Goal: Task Accomplishment & Management: Manage account settings

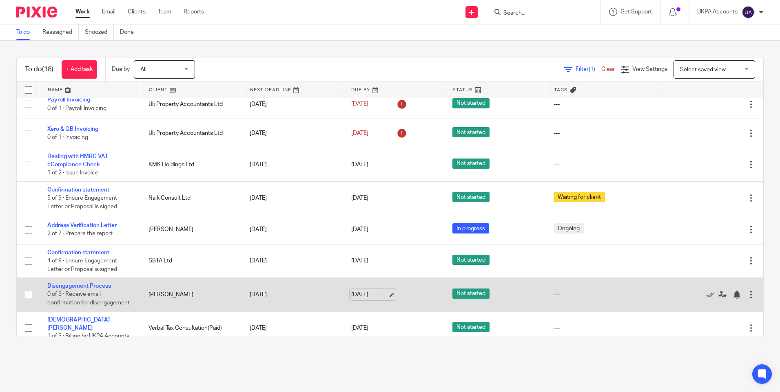
scroll to position [343, 0]
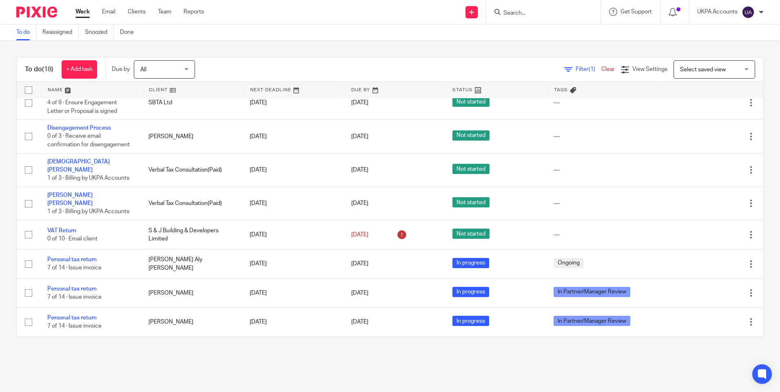
click at [24, 32] on link "To do" at bounding box center [26, 32] width 20 height 16
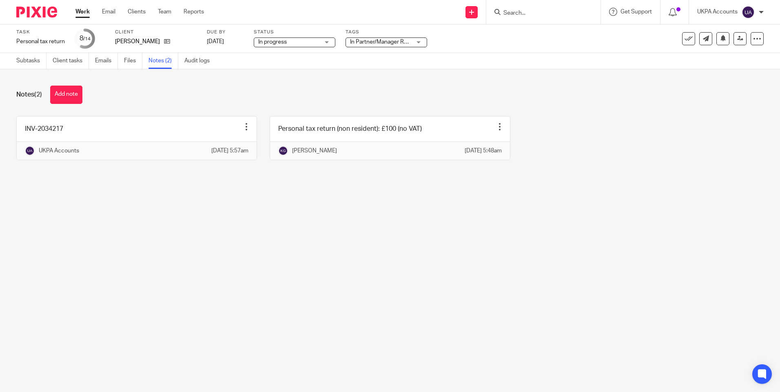
drag, startPoint x: 51, startPoint y: 321, endPoint x: 29, endPoint y: 74, distance: 248.6
click at [51, 318] on main "Task Personal tax return Save Personal tax return 8 /14 Client Joumana Madi Due…" at bounding box center [390, 196] width 780 height 392
click at [29, 62] on link "Subtasks" at bounding box center [31, 61] width 30 height 16
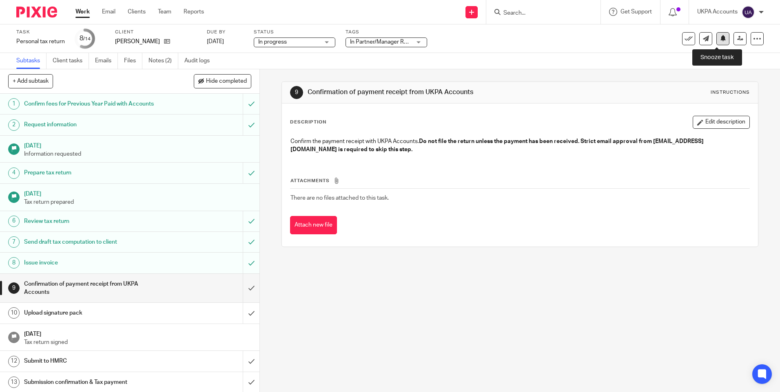
click at [720, 38] on icon at bounding box center [723, 38] width 6 height 6
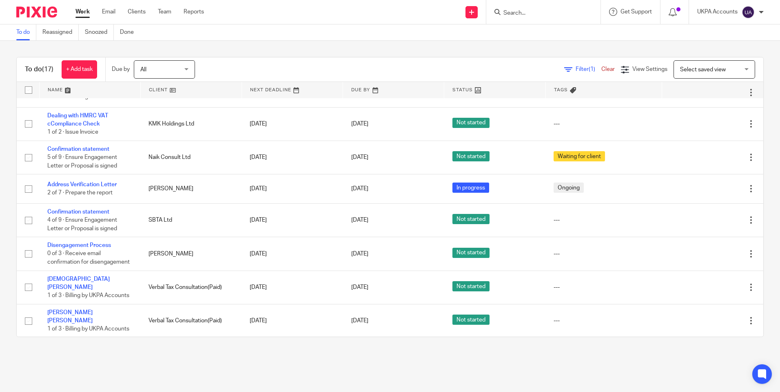
scroll to position [314, 0]
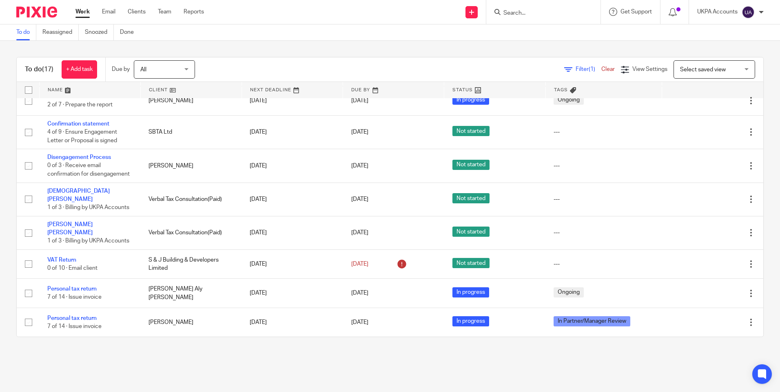
click at [88, 12] on link "Work" at bounding box center [82, 12] width 14 height 8
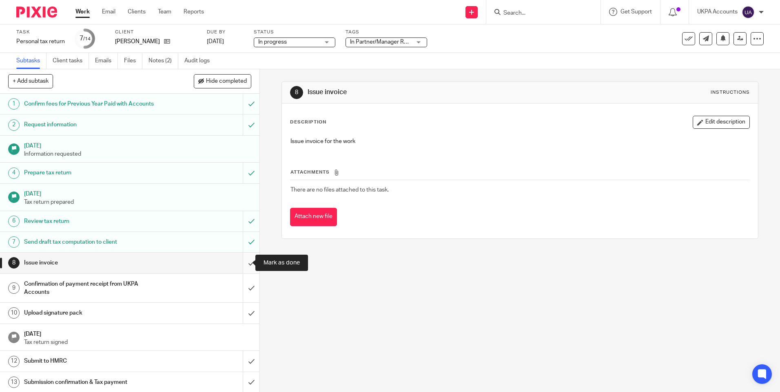
click at [240, 263] on input "submit" at bounding box center [129, 263] width 259 height 20
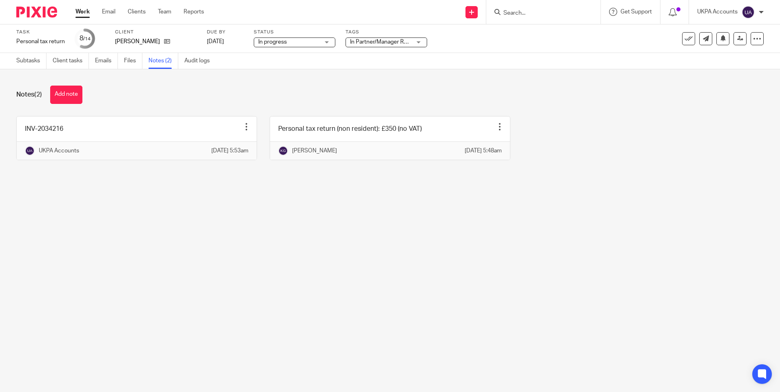
click at [194, 240] on main "Task Personal tax return Save Personal tax return 8 /14 Client [PERSON_NAME] Du…" at bounding box center [390, 196] width 780 height 392
click at [24, 62] on link "Subtasks" at bounding box center [31, 61] width 30 height 16
click at [345, 240] on main "Task Personal tax return Save Personal tax return 8 /14 Client [PERSON_NAME] Du…" at bounding box center [390, 196] width 780 height 392
click at [37, 62] on link "Subtasks" at bounding box center [31, 61] width 30 height 16
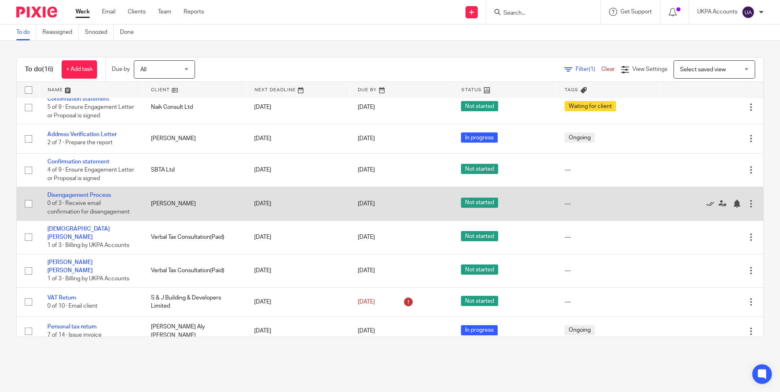
scroll to position [213, 0]
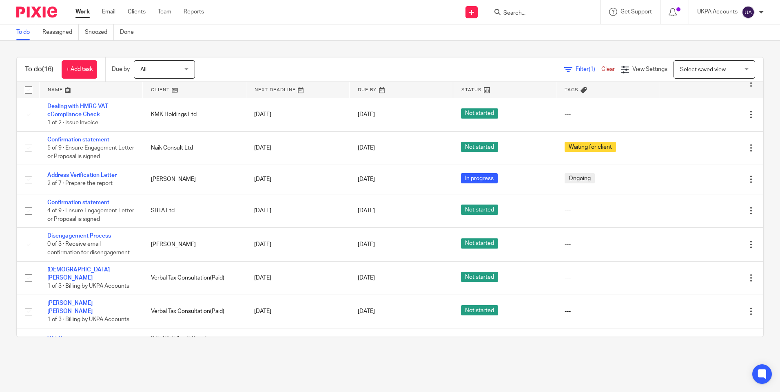
click at [24, 33] on link "To do" at bounding box center [26, 32] width 20 height 16
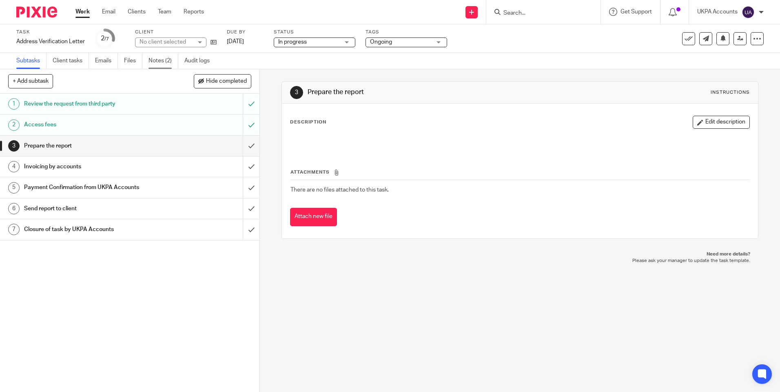
click at [171, 61] on link "Notes (2)" at bounding box center [163, 61] width 30 height 16
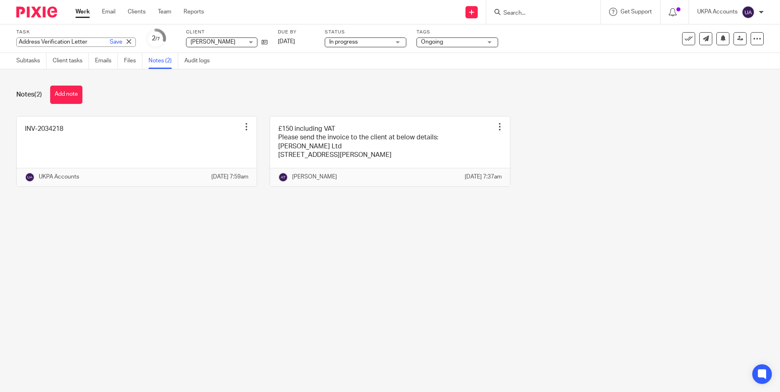
click at [61, 40] on div "Address Verification Letter Save Address Verification Letter" at bounding box center [75, 42] width 119 height 9
click at [181, 100] on div "Notes (2) Add note" at bounding box center [389, 95] width 747 height 18
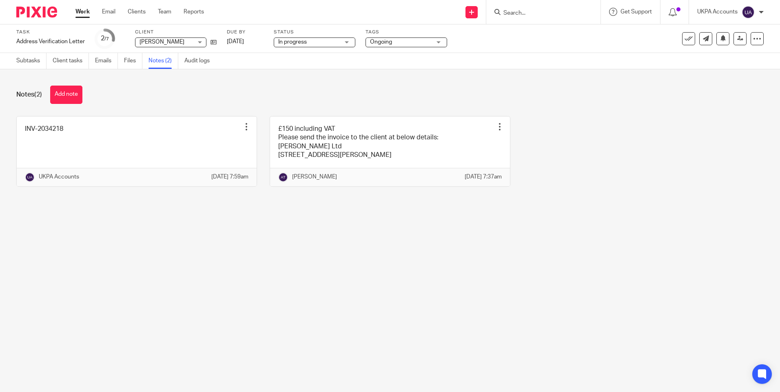
click at [257, 335] on main "Task Address Verification Letter Save Address Verification Letter 2 /7 Client […" at bounding box center [390, 196] width 780 height 392
drag, startPoint x: 356, startPoint y: 300, endPoint x: 47, endPoint y: 70, distance: 385.3
click at [355, 300] on main "Task Address Verification Letter Save Address Verification Letter 2 /7 Client A…" at bounding box center [390, 196] width 780 height 392
click at [32, 64] on link "Subtasks" at bounding box center [31, 61] width 30 height 16
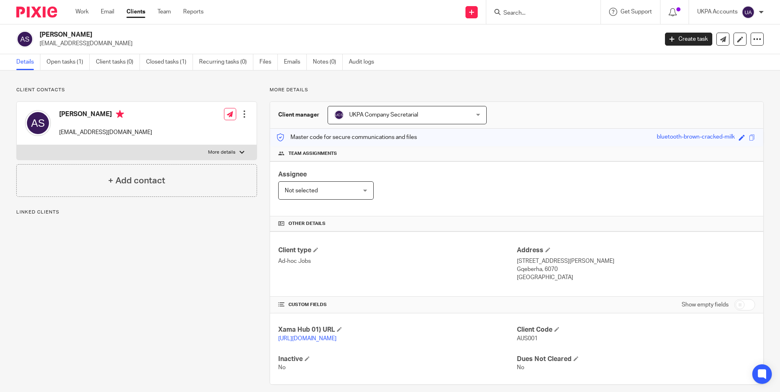
click at [327, 63] on link "Notes (0)" at bounding box center [328, 62] width 30 height 16
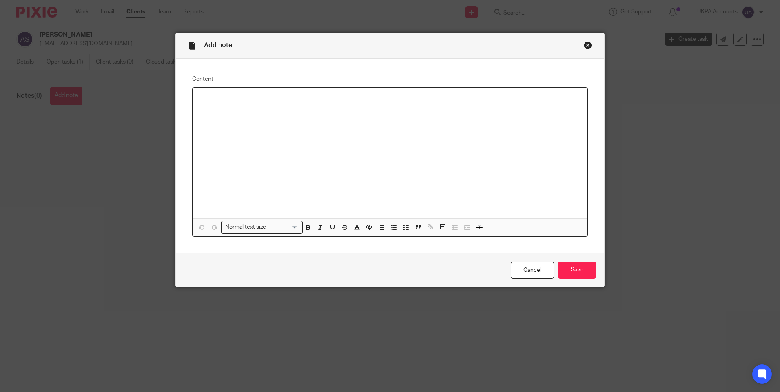
click at [250, 119] on div at bounding box center [389, 153] width 395 height 131
drag, startPoint x: 296, startPoint y: 121, endPoint x: 295, endPoint y: 111, distance: 9.5
click at [296, 119] on div "Invoice issued from company name" at bounding box center [389, 153] width 395 height 131
drag, startPoint x: 289, startPoint y: 96, endPoint x: 363, endPoint y: 101, distance: 74.8
click at [363, 101] on p "Invoice issued from company name Austin Summers Ltd" at bounding box center [390, 98] width 382 height 8
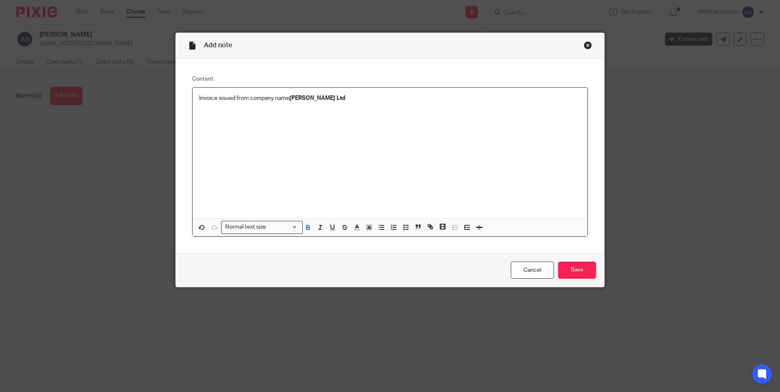
click at [372, 104] on div "Invoice issued from company name Austin Summers Ltd" at bounding box center [389, 153] width 395 height 131
click at [373, 103] on div "Invoice issued from company name Austin Summers Ltd" at bounding box center [389, 153] width 395 height 131
drag, startPoint x: 345, startPoint y: 97, endPoint x: 454, endPoint y: 102, distance: 108.6
click at [454, 102] on p "Invoice issued from company name Austin Summers Ltd, based on request from clie…" at bounding box center [390, 98] width 382 height 8
click at [569, 268] on input "Save" at bounding box center [577, 271] width 38 height 18
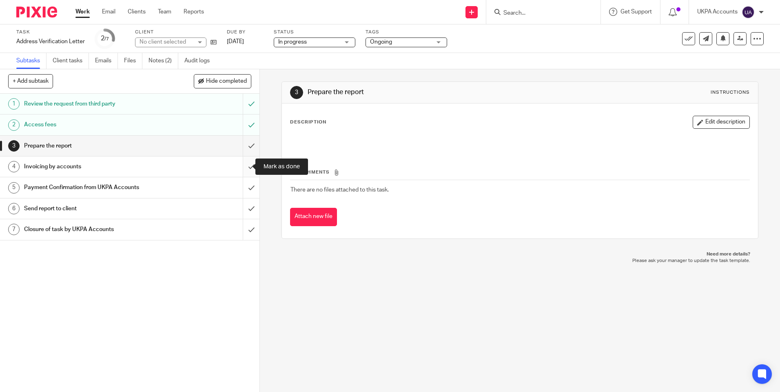
click at [243, 168] on input "submit" at bounding box center [129, 167] width 259 height 20
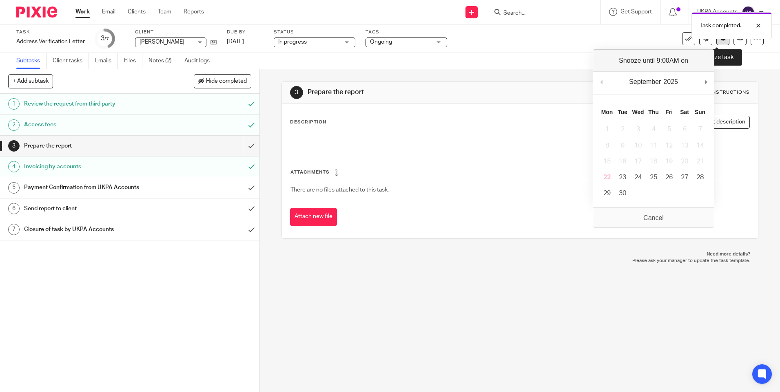
click at [720, 41] on icon at bounding box center [723, 38] width 6 height 6
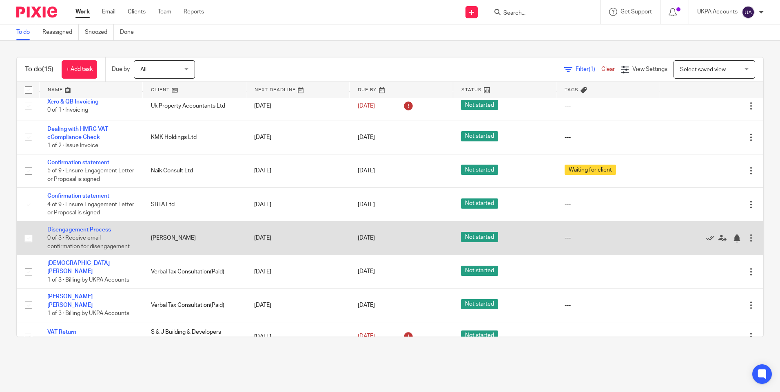
scroll to position [204, 0]
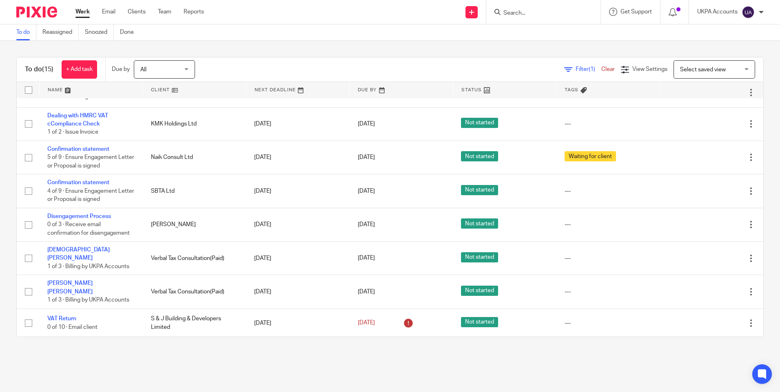
click at [29, 31] on link "To do" at bounding box center [26, 32] width 20 height 16
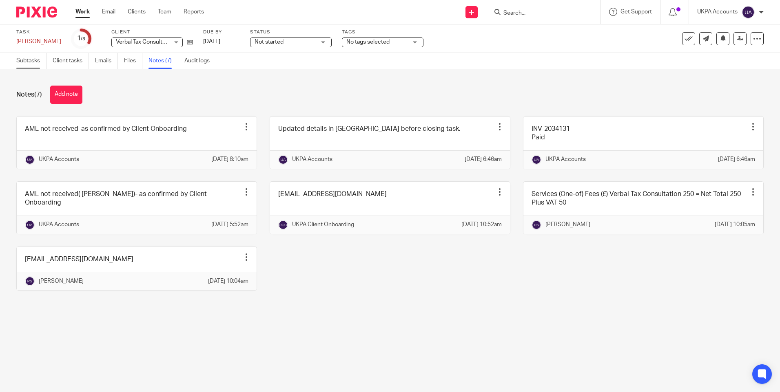
click at [23, 62] on link "Subtasks" at bounding box center [31, 61] width 30 height 16
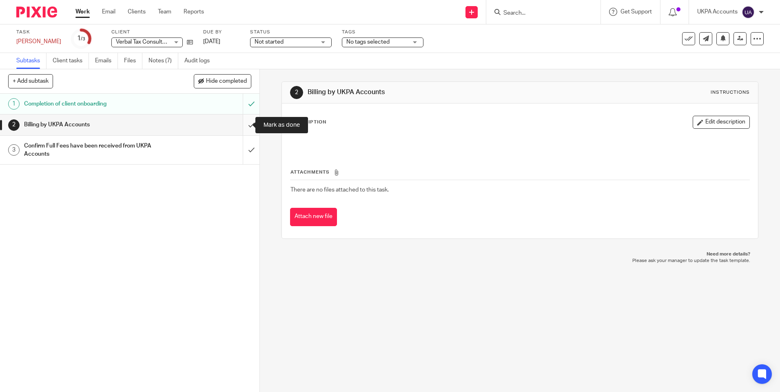
click at [240, 124] on input "submit" at bounding box center [129, 125] width 259 height 20
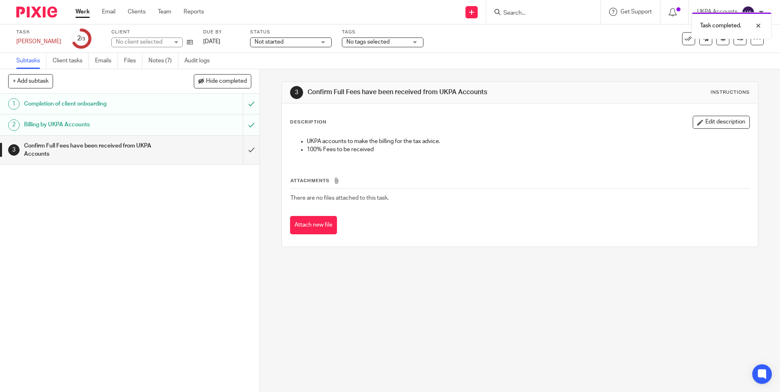
click at [179, 200] on div "1 Completion of client onboarding 2 Billing by UKPA Accounts 3 Confirm Full Fee…" at bounding box center [129, 243] width 259 height 299
click at [242, 148] on input "submit" at bounding box center [129, 150] width 259 height 29
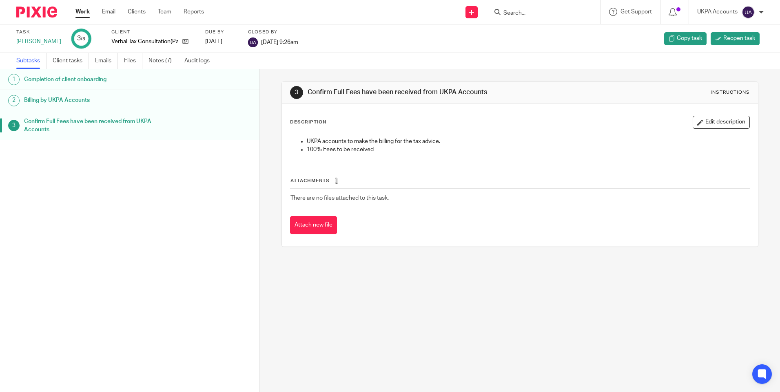
click at [197, 169] on div "1 Completion of client onboarding 2 Billing by UKPA Accounts 3 Confirm Full Fee…" at bounding box center [129, 218] width 259 height 299
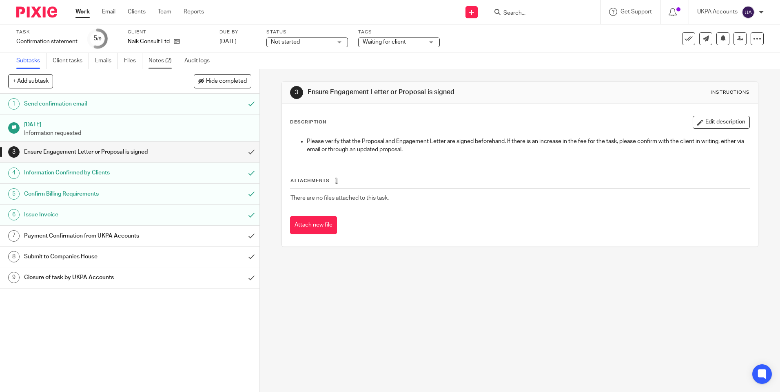
click at [167, 59] on link "Notes (2)" at bounding box center [163, 61] width 30 height 16
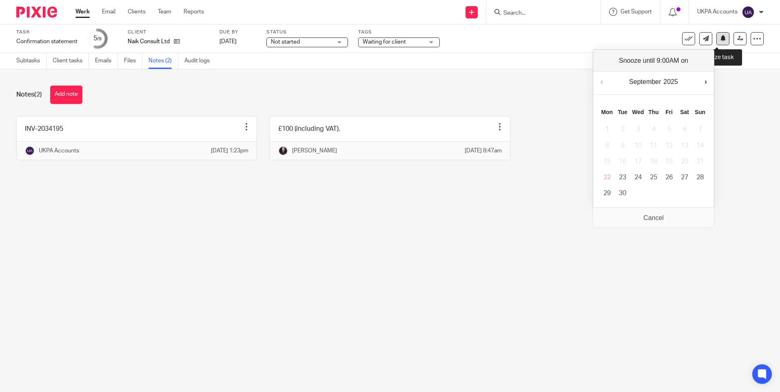
click at [720, 39] on icon at bounding box center [723, 38] width 6 height 6
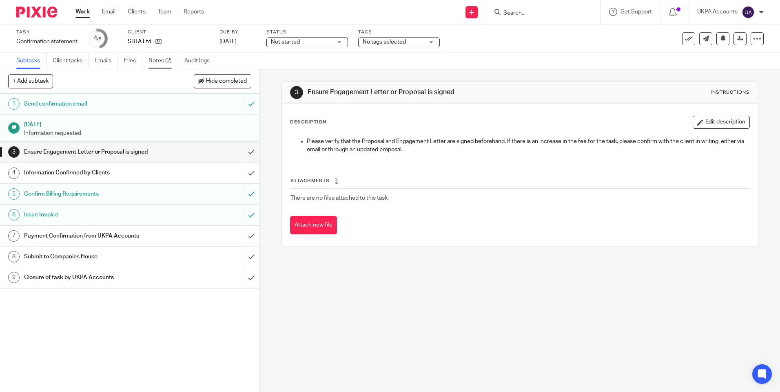
click at [156, 63] on link "Notes (2)" at bounding box center [163, 61] width 30 height 16
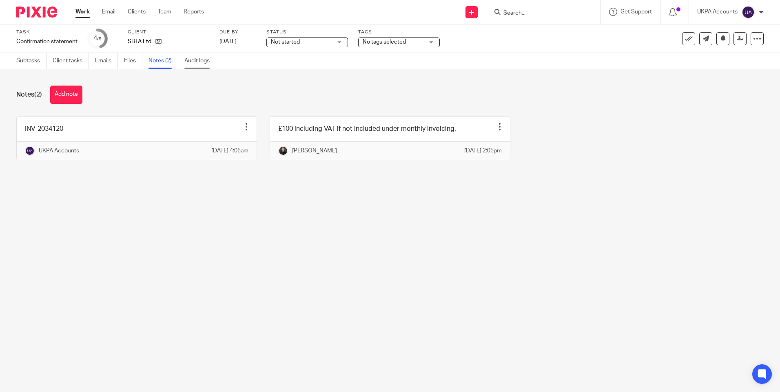
click at [194, 62] on link "Audit logs" at bounding box center [199, 61] width 31 height 16
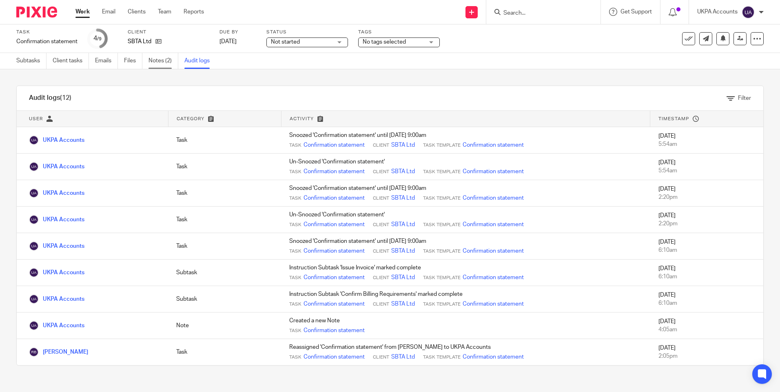
click at [163, 63] on link "Notes (2)" at bounding box center [163, 61] width 30 height 16
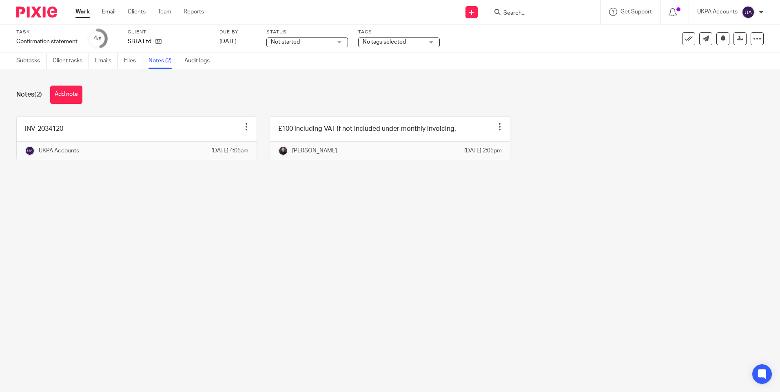
click at [294, 237] on main "Task Confirmation statement Save Confirmation statement 4 /9 Client SBTA Ltd Du…" at bounding box center [390, 196] width 780 height 392
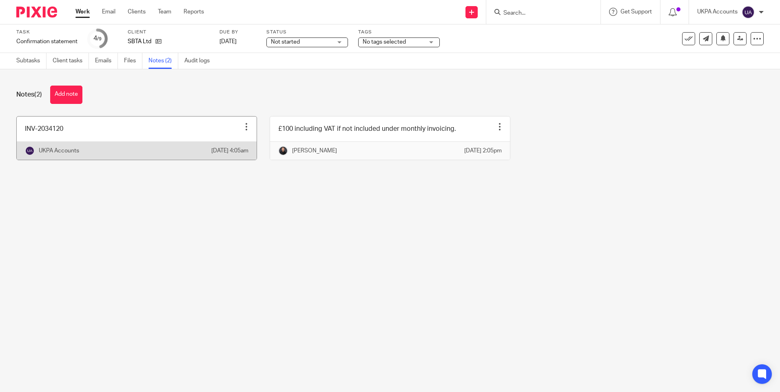
drag, startPoint x: 362, startPoint y: 217, endPoint x: 135, endPoint y: 150, distance: 236.8
click at [353, 219] on main "Task Confirmation statement Save Confirmation statement 4 /9 Client SBTA Ltd Du…" at bounding box center [390, 196] width 780 height 392
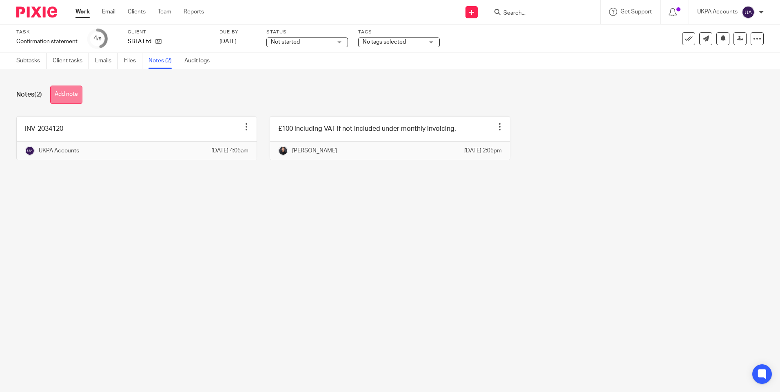
click at [73, 93] on button "Add note" at bounding box center [66, 95] width 32 height 18
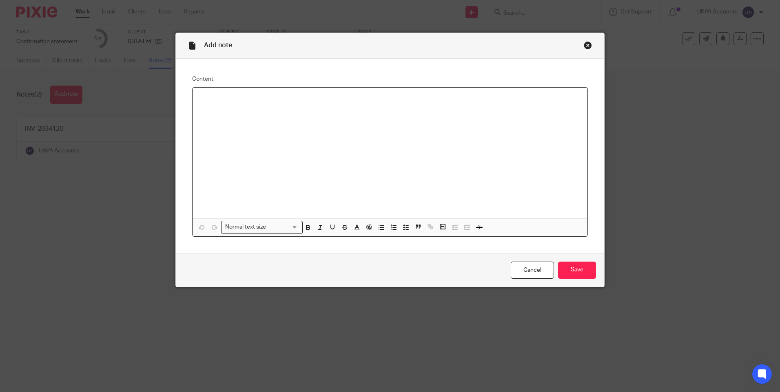
click at [584, 46] on div "Close this dialog window" at bounding box center [588, 45] width 8 height 8
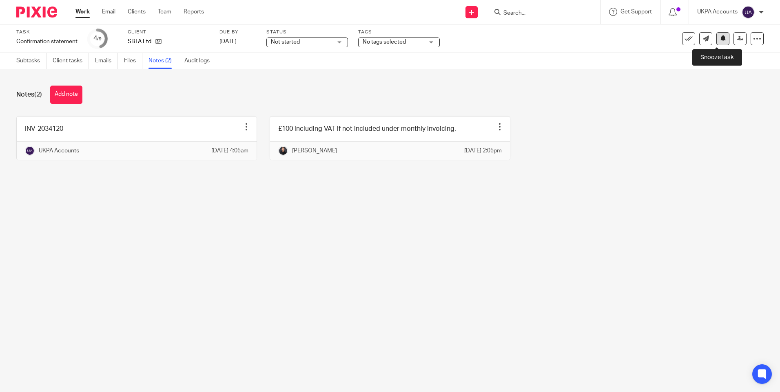
click at [720, 40] on icon at bounding box center [723, 38] width 6 height 6
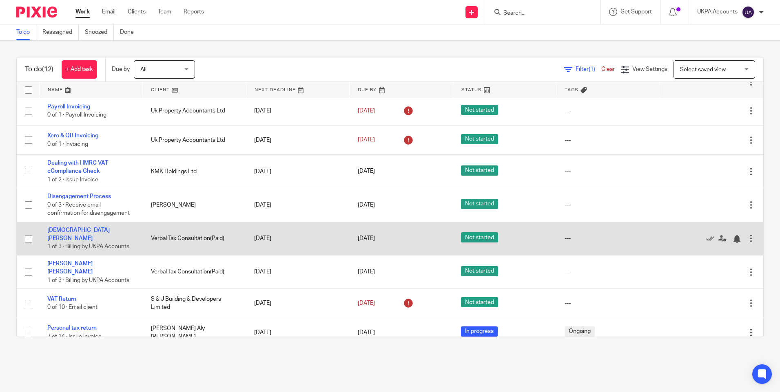
scroll to position [128, 0]
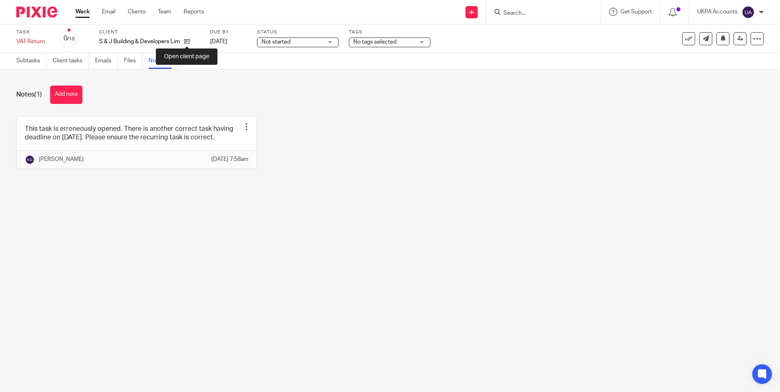
drag, startPoint x: 188, startPoint y: 40, endPoint x: 445, endPoint y: 137, distance: 275.3
click at [443, 137] on div "This task is erroneously opened. There is another correct task having deadline …" at bounding box center [384, 148] width 760 height 65
click at [684, 38] on icon at bounding box center [688, 39] width 8 height 8
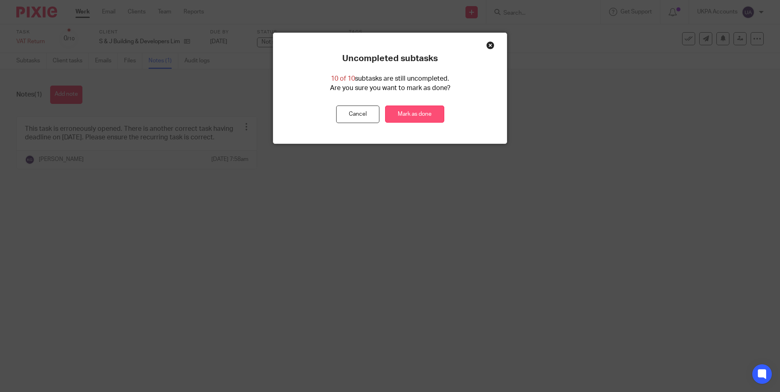
click at [422, 114] on link "Mark as done" at bounding box center [414, 115] width 59 height 18
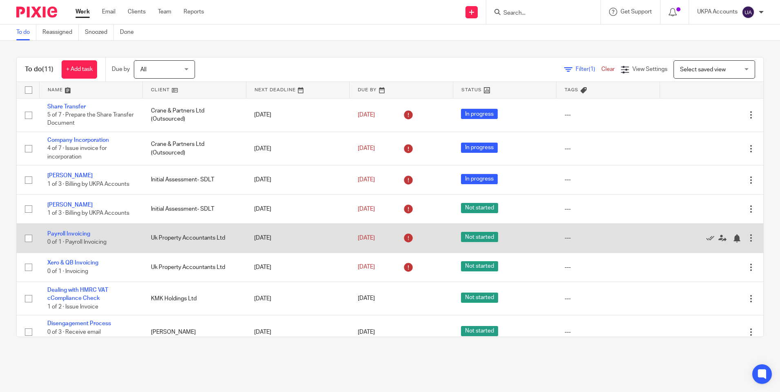
scroll to position [100, 0]
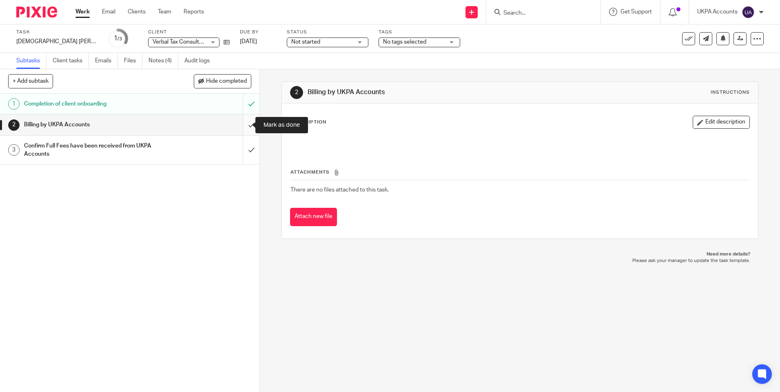
click at [244, 123] on input "submit" at bounding box center [129, 125] width 259 height 20
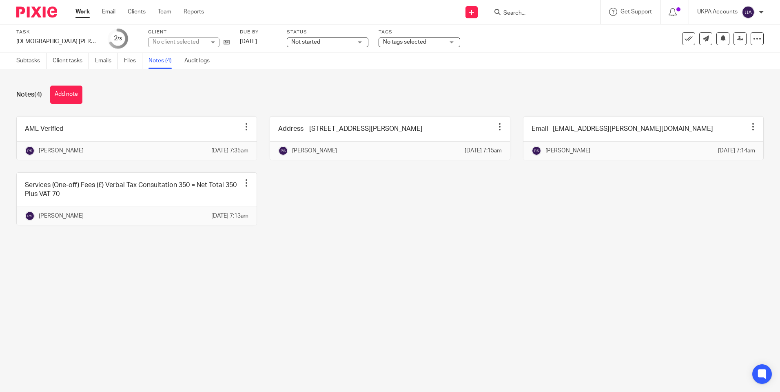
click at [410, 310] on main "Task [DEMOGRAPHIC_DATA] [PERSON_NAME] Save [DEMOGRAPHIC_DATA] [PERSON_NAME] 2 /…" at bounding box center [390, 196] width 780 height 392
click at [555, 238] on div "AML Verified Edit note Delete note [PERSON_NAME] [DATE] 7:35am Address - [STREE…" at bounding box center [384, 177] width 760 height 122
click at [139, 94] on div "Notes (4) Add note" at bounding box center [389, 95] width 747 height 18
type input "[DEMOGRAPHIC_DATA] [PERSON_NAME]"
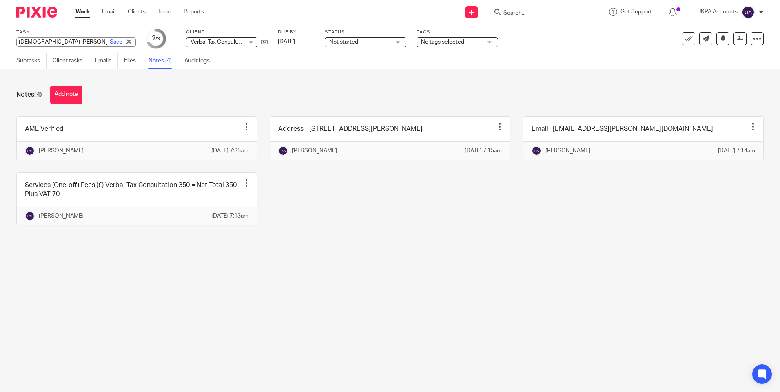
click at [58, 40] on div "[DEMOGRAPHIC_DATA] [PERSON_NAME] Save [DEMOGRAPHIC_DATA] [PERSON_NAME]" at bounding box center [75, 42] width 119 height 9
click at [58, 40] on input "[DEMOGRAPHIC_DATA] [PERSON_NAME]" at bounding box center [75, 42] width 119 height 9
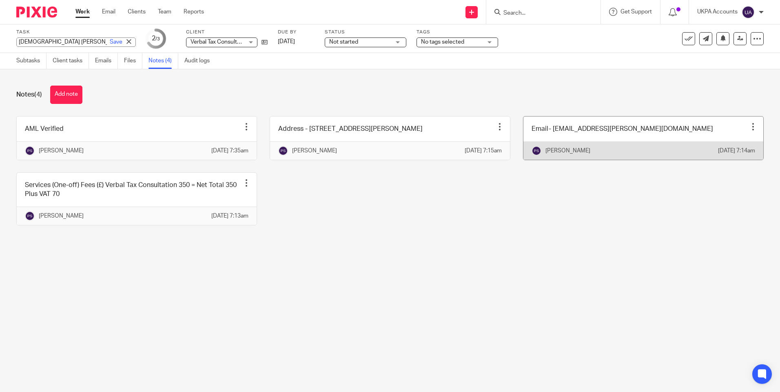
click at [749, 126] on div at bounding box center [753, 127] width 8 height 8
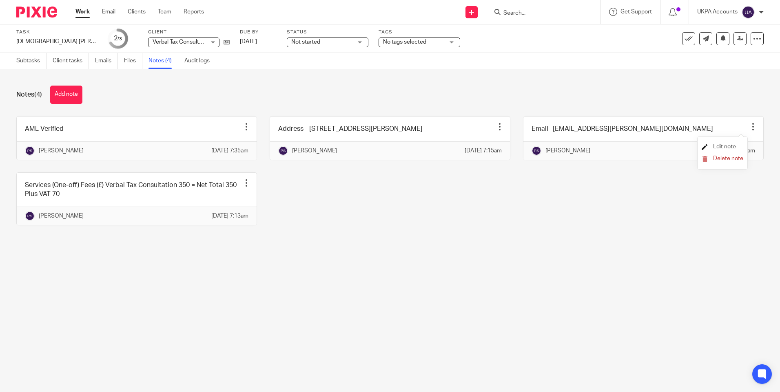
click at [714, 145] on span "Edit note" at bounding box center [724, 147] width 23 height 6
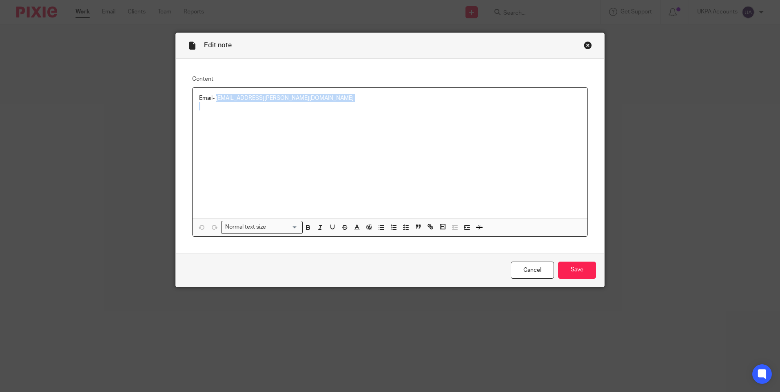
drag, startPoint x: 0, startPoint y: 0, endPoint x: 326, endPoint y: 107, distance: 342.9
click at [326, 107] on div "Email- [EMAIL_ADDRESS][PERSON_NAME][DOMAIN_NAME]" at bounding box center [389, 153] width 395 height 131
copy p "dieu.tsang@gmail.com"
click at [584, 45] on div "Close this dialog window" at bounding box center [588, 45] width 8 height 8
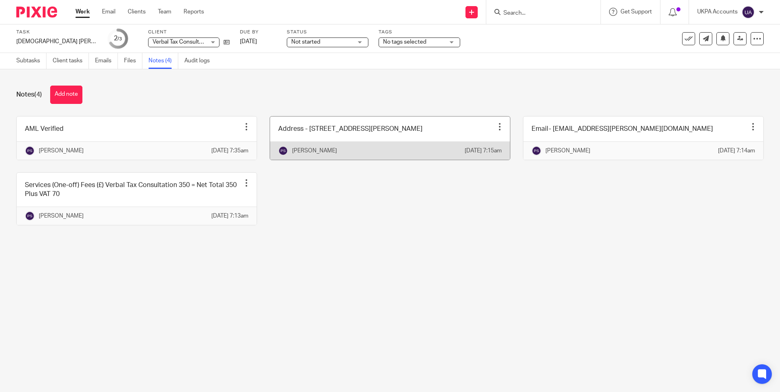
click at [495, 124] on div at bounding box center [499, 127] width 8 height 8
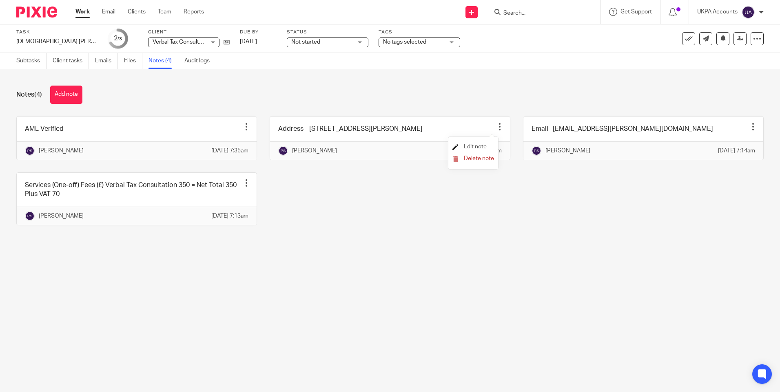
click at [481, 144] on span "Edit note" at bounding box center [475, 147] width 23 height 6
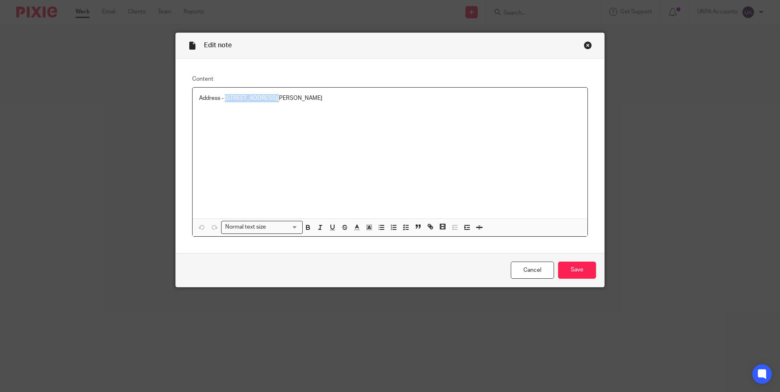
click at [272, 100] on p "Address - [STREET_ADDRESS][PERSON_NAME]" at bounding box center [390, 98] width 382 height 8
click at [274, 95] on p "Address - 53C Beckwith Road, Herne Hill, London, SE24 9LQ, United Kingdom" at bounding box center [390, 98] width 382 height 8
drag, startPoint x: 274, startPoint y: 97, endPoint x: 300, endPoint y: 100, distance: 25.4
click at [300, 100] on p "Address - 53C Beckwith Road, Herne Hill, London, SE24 9LQ, United Kingdom" at bounding box center [390, 98] width 382 height 8
copy p "Herne Hill"
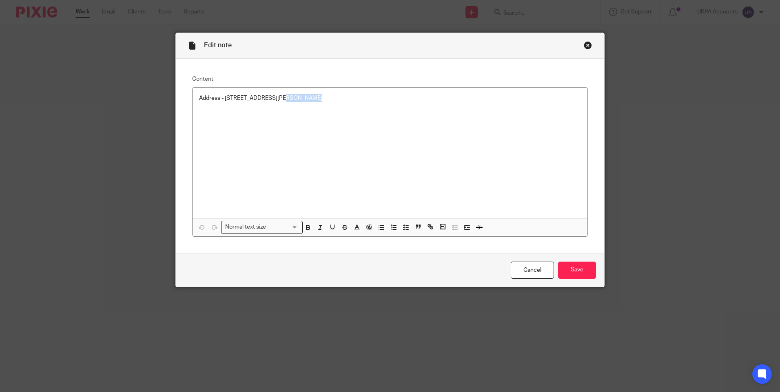
click at [312, 97] on p "Address - 53C Beckwith Road, Herne Hill, London, SE24 9LQ, United Kingdom" at bounding box center [390, 98] width 382 height 8
click at [314, 97] on p "Address - 53C Beckwith Road, Herne Hill, London, SE24 9LQ, United Kingdom" at bounding box center [390, 98] width 382 height 8
copy p "London"
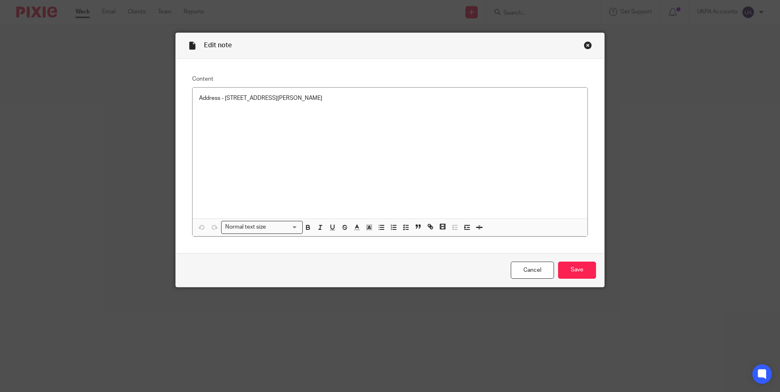
click at [345, 119] on div "Address - 53C Beckwith Road, Herne Hill, London, SE24 9LQ, United Kingdom" at bounding box center [389, 153] width 395 height 131
drag, startPoint x: 325, startPoint y: 98, endPoint x: 349, endPoint y: 98, distance: 24.1
click at [349, 98] on p "Address - 53C Beckwith Road, Herne Hill, London, SE24 9LQ, United Kingdom" at bounding box center [390, 98] width 382 height 8
copy p "SE24 9LQ"
click at [403, 123] on div "Address - 53C Beckwith Road, Herne Hill, London, SE24 9LQ, United Kingdom" at bounding box center [389, 153] width 395 height 131
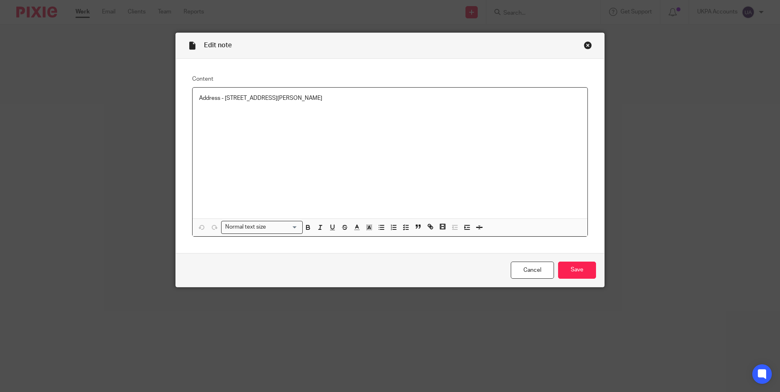
drag, startPoint x: 353, startPoint y: 97, endPoint x: 403, endPoint y: 101, distance: 50.3
click at [403, 101] on p "Address - 53C Beckwith Road, Herne Hill, London, SE24 9LQ, United Kingdom" at bounding box center [390, 98] width 382 height 8
copy p "United Kingdom"
click at [584, 45] on div "Close this dialog window" at bounding box center [588, 45] width 8 height 8
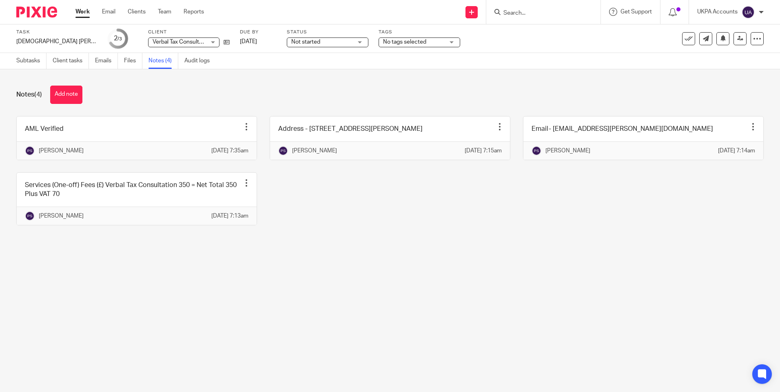
click at [428, 254] on div "Notes (4) Add note AML Verified Edit note Delete note [PERSON_NAME] [DATE] 7:35…" at bounding box center [390, 161] width 780 height 185
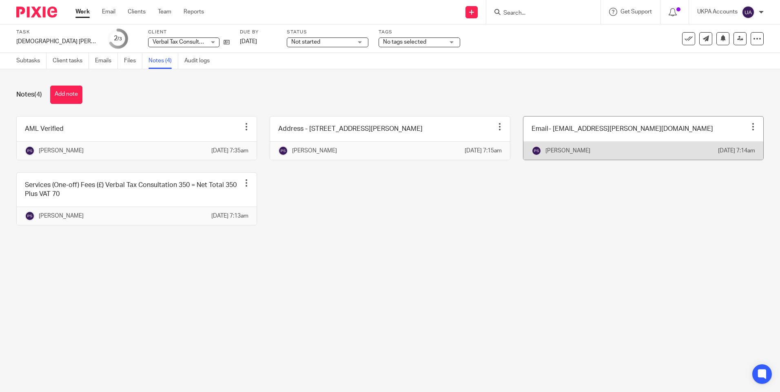
click at [749, 128] on div at bounding box center [753, 127] width 8 height 8
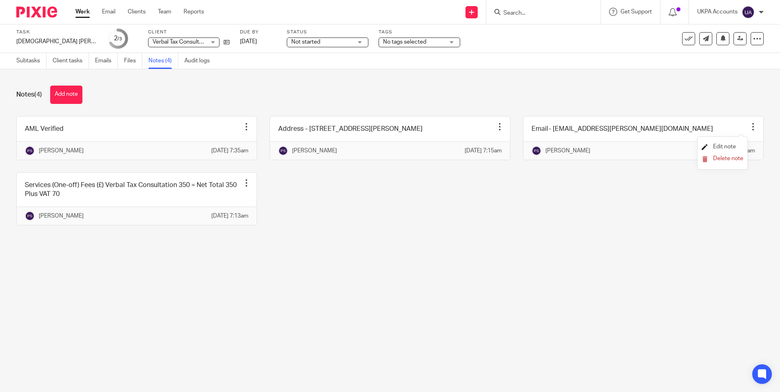
click at [721, 146] on span "Edit note" at bounding box center [724, 147] width 23 height 6
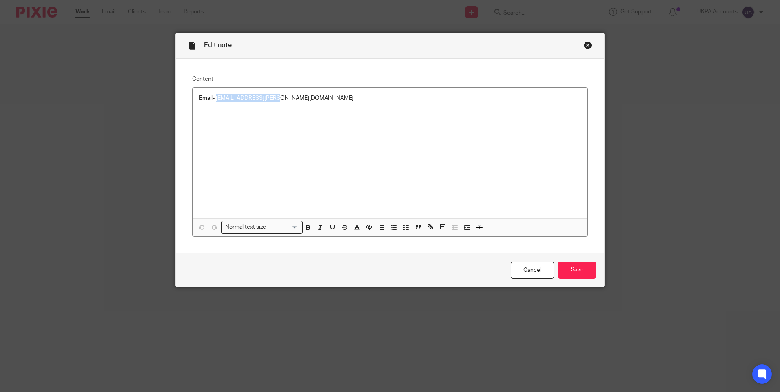
click at [584, 45] on div "Close this dialog window" at bounding box center [588, 45] width 8 height 8
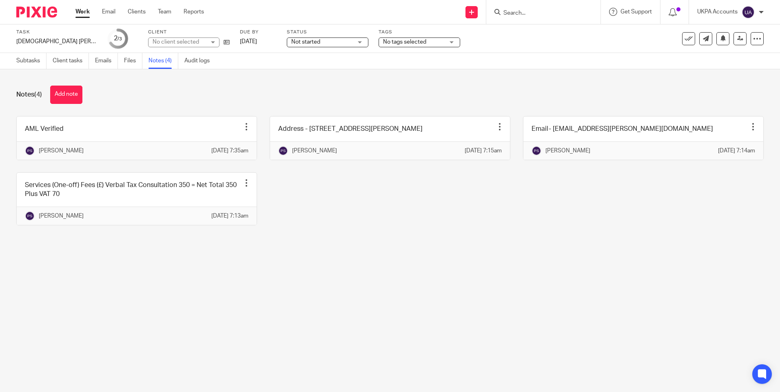
click at [532, 254] on div "Notes (4) Add note AML Verified Edit note Delete note [PERSON_NAME] [DATE] 7:35…" at bounding box center [390, 161] width 780 height 185
click at [540, 304] on main "Task [DEMOGRAPHIC_DATA] [PERSON_NAME] Save [DEMOGRAPHIC_DATA] [PERSON_NAME] 2 /…" at bounding box center [390, 196] width 780 height 392
click at [72, 92] on button "Add note" at bounding box center [66, 95] width 32 height 18
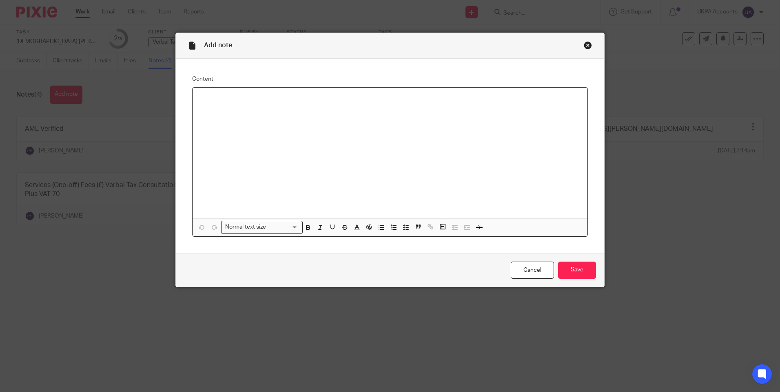
click at [236, 135] on div at bounding box center [389, 153] width 395 height 131
paste div
click at [579, 269] on input "Save" at bounding box center [577, 271] width 38 height 18
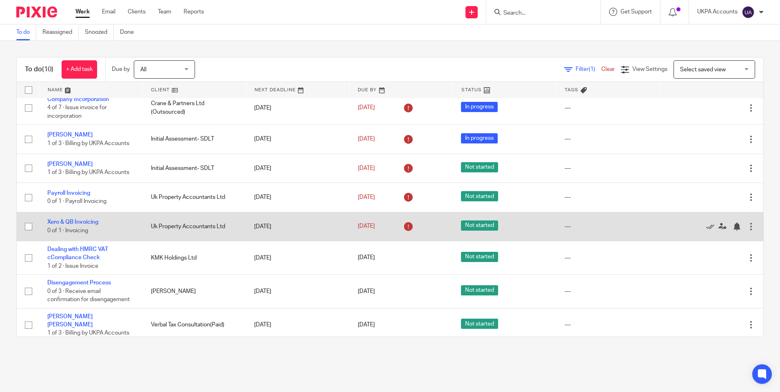
scroll to position [71, 0]
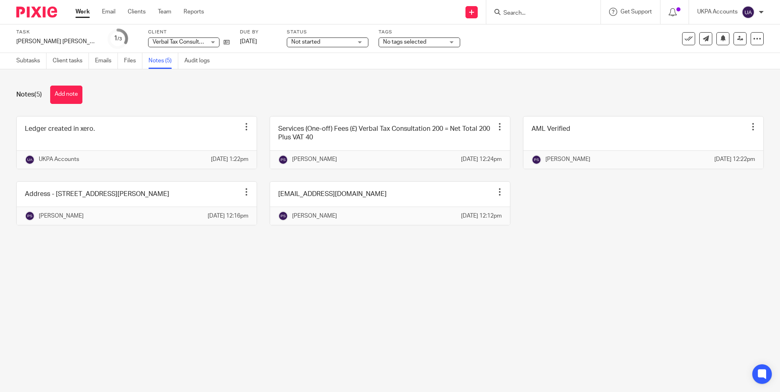
click at [85, 11] on link "Work" at bounding box center [82, 12] width 14 height 8
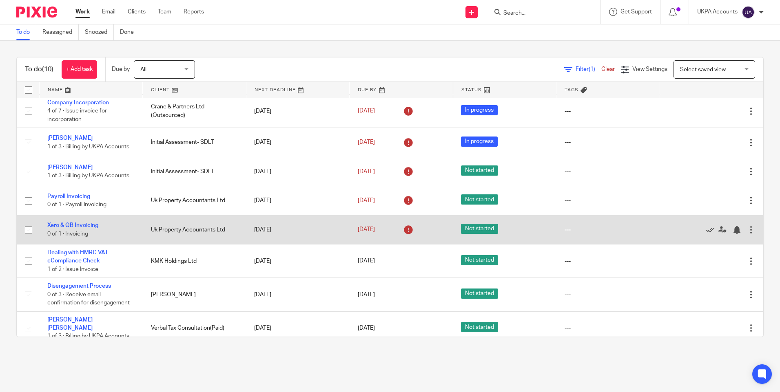
scroll to position [71, 0]
